Goal: Task Accomplishment & Management: Manage account settings

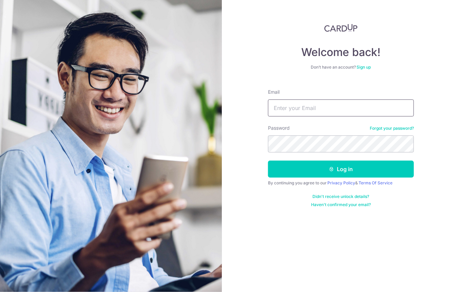
click at [289, 114] on input "Email" at bounding box center [341, 107] width 146 height 17
type input "limch8877@gmail.com"
click at [268, 160] on button "Log in" at bounding box center [341, 168] width 146 height 17
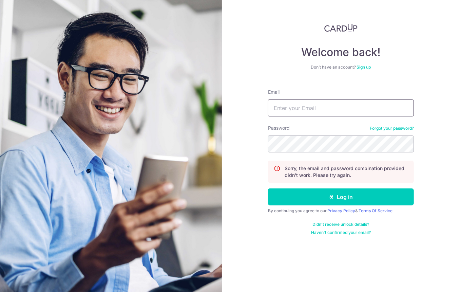
click at [315, 105] on input "Email" at bounding box center [341, 107] width 146 height 17
type input "[EMAIL_ADDRESS][DOMAIN_NAME]"
click at [268, 188] on button "Log in" at bounding box center [341, 196] width 146 height 17
click at [306, 115] on input "Email" at bounding box center [341, 107] width 146 height 17
type input "[EMAIL_ADDRESS][DOMAIN_NAME]"
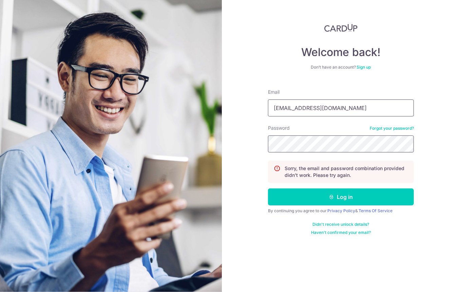
click at [268, 188] on button "Log in" at bounding box center [341, 196] width 146 height 17
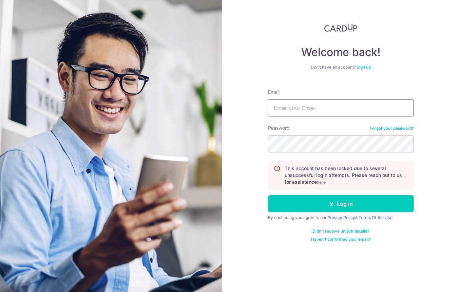
click at [313, 109] on input "Email" at bounding box center [341, 107] width 146 height 17
type input "[EMAIL_ADDRESS][DOMAIN_NAME]"
click at [322, 183] on u "here" at bounding box center [321, 181] width 9 height 5
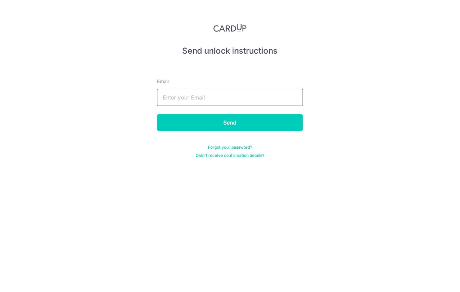
click at [207, 91] on input "text" at bounding box center [230, 97] width 146 height 17
type input "[EMAIL_ADDRESS][DOMAIN_NAME]"
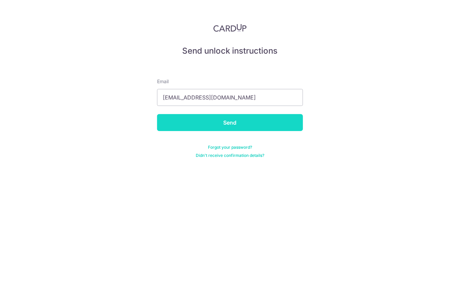
click at [232, 126] on input "Send" at bounding box center [230, 122] width 146 height 17
